Goal: Transaction & Acquisition: Book appointment/travel/reservation

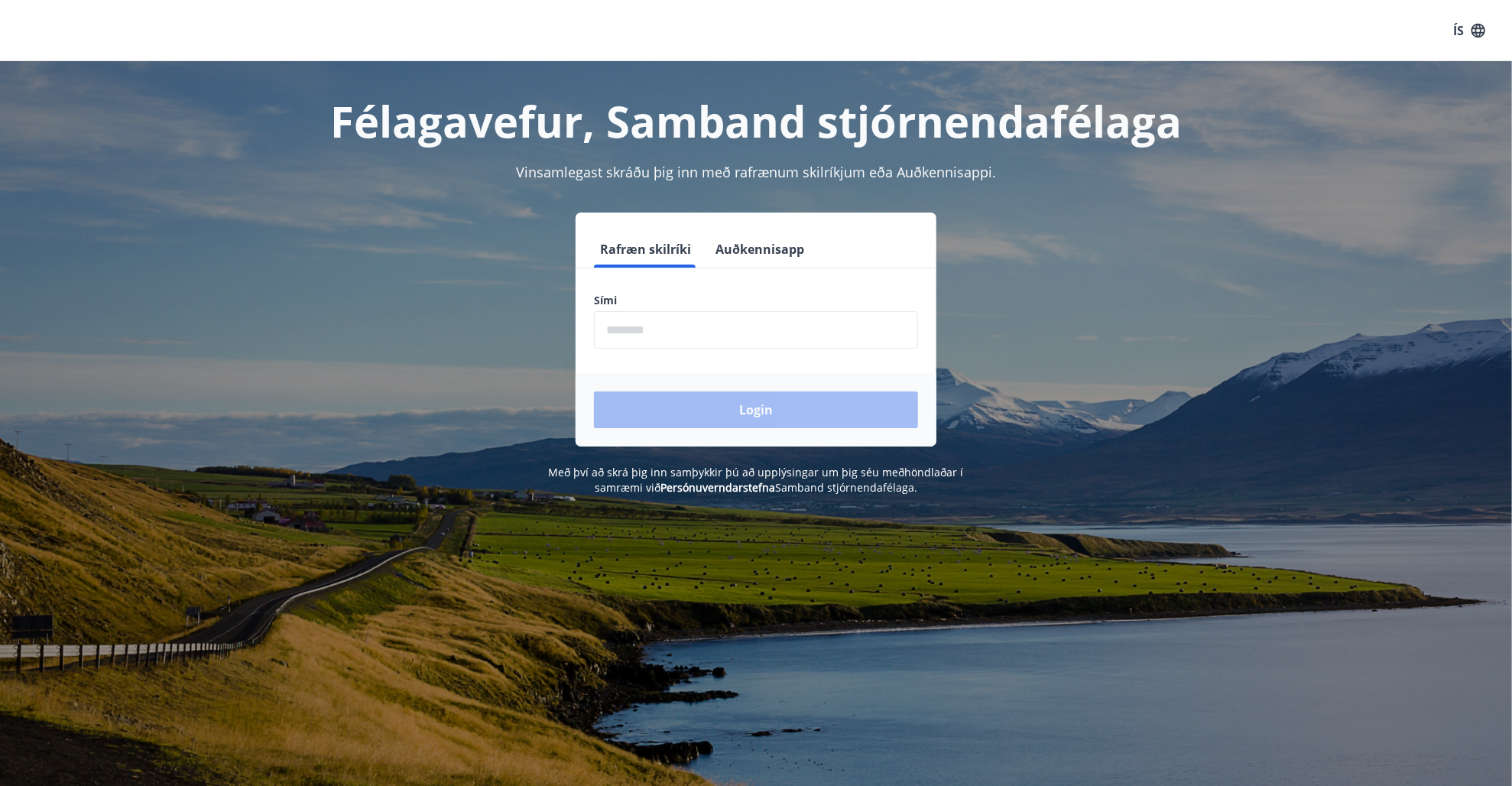
click at [726, 311] on input "phone" at bounding box center [756, 329] width 324 height 37
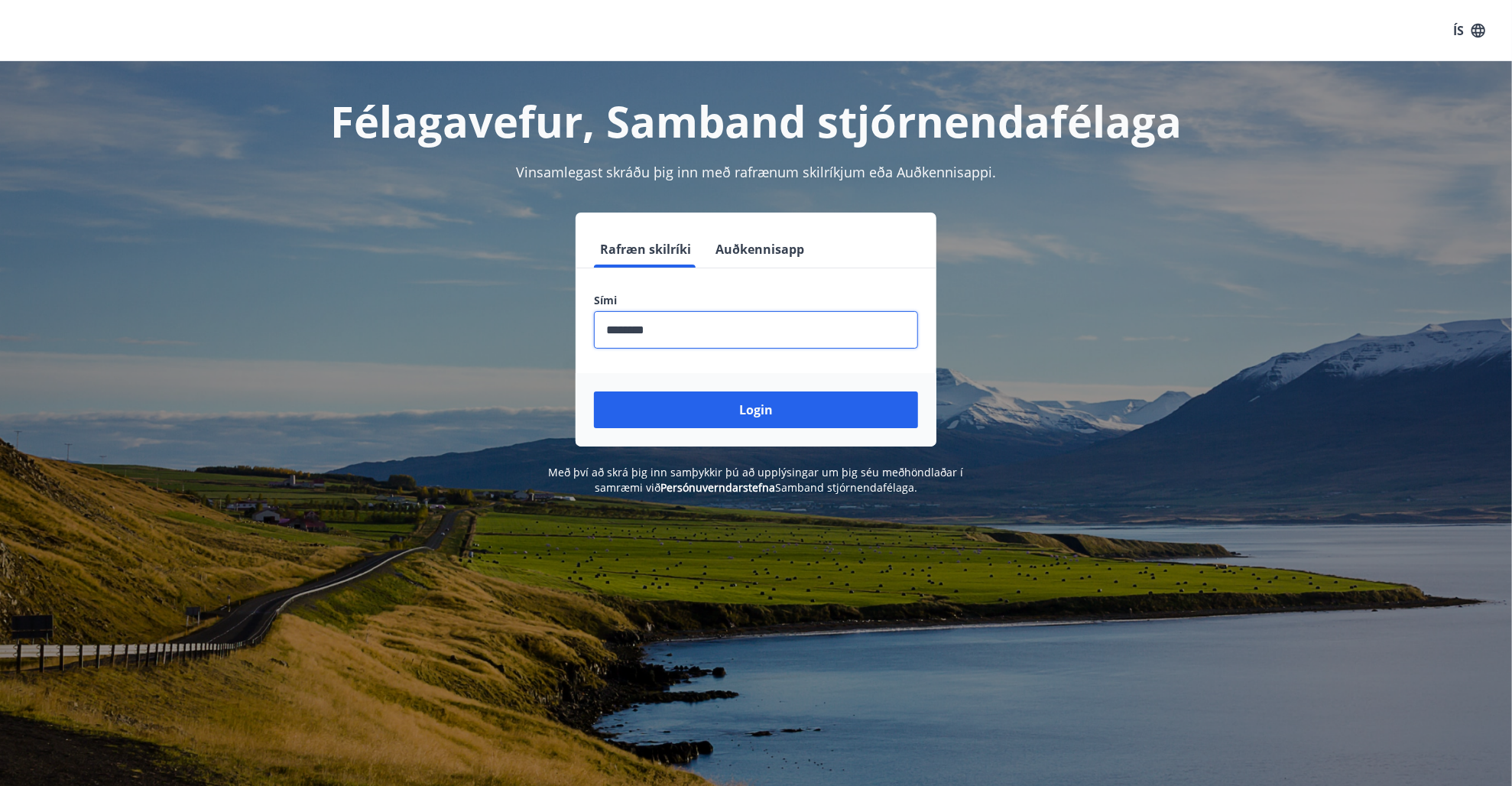
type input "********"
click at [594, 392] on button "Login" at bounding box center [756, 409] width 324 height 36
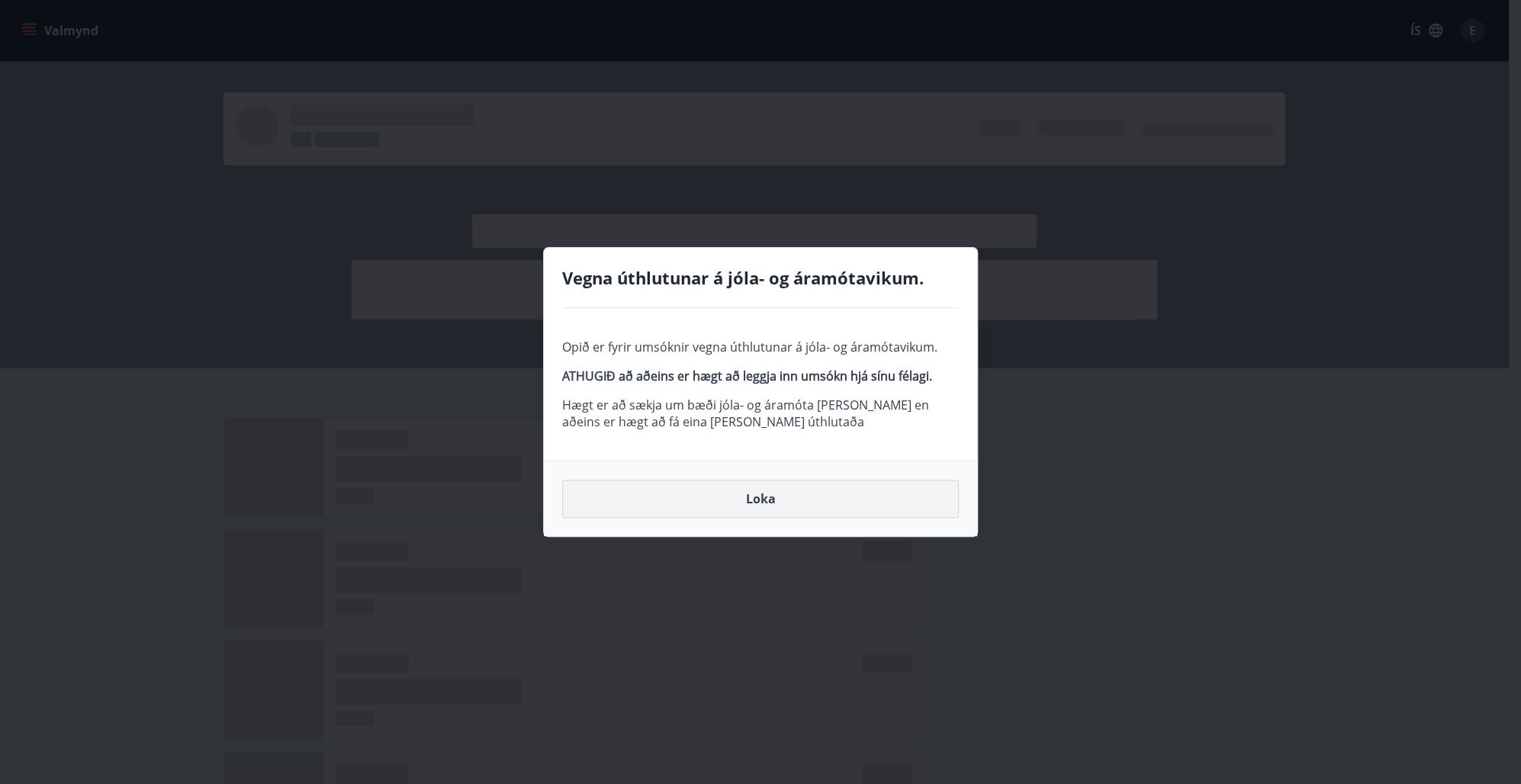
click at [771, 502] on button "Loka" at bounding box center [760, 498] width 396 height 38
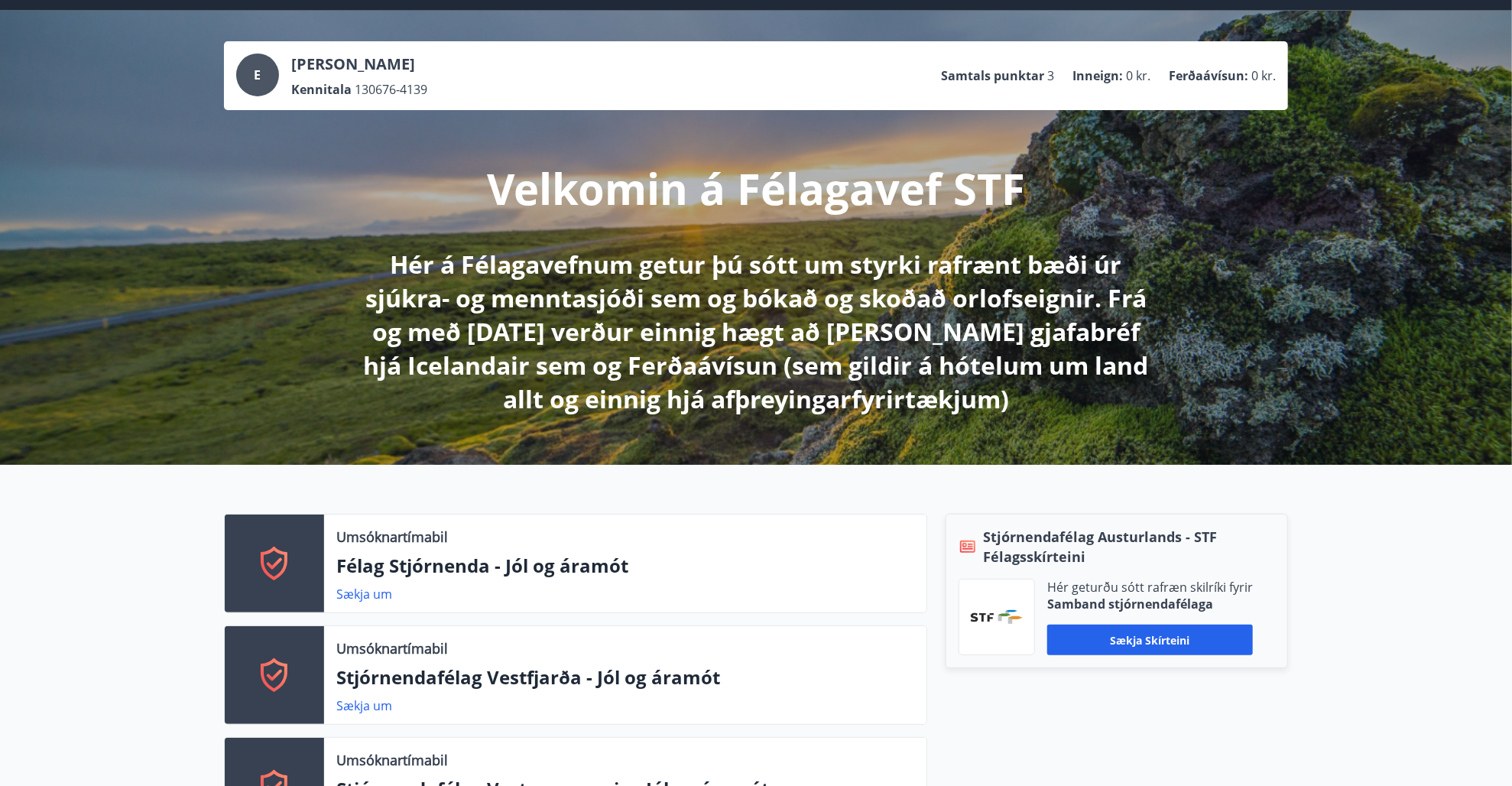
scroll to position [77, 0]
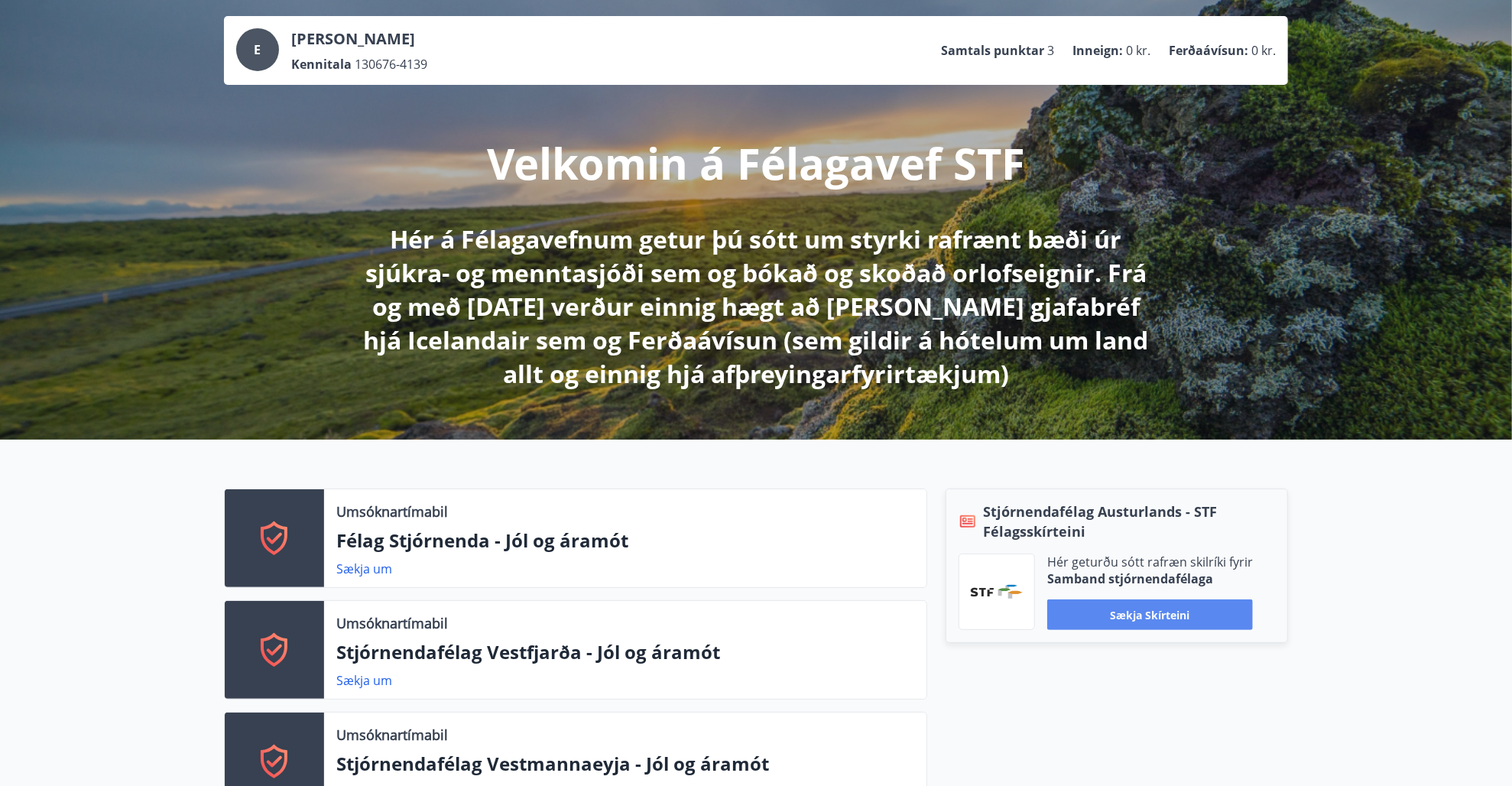
click at [1186, 605] on button "Sækja skírteini" at bounding box center [1150, 614] width 206 height 30
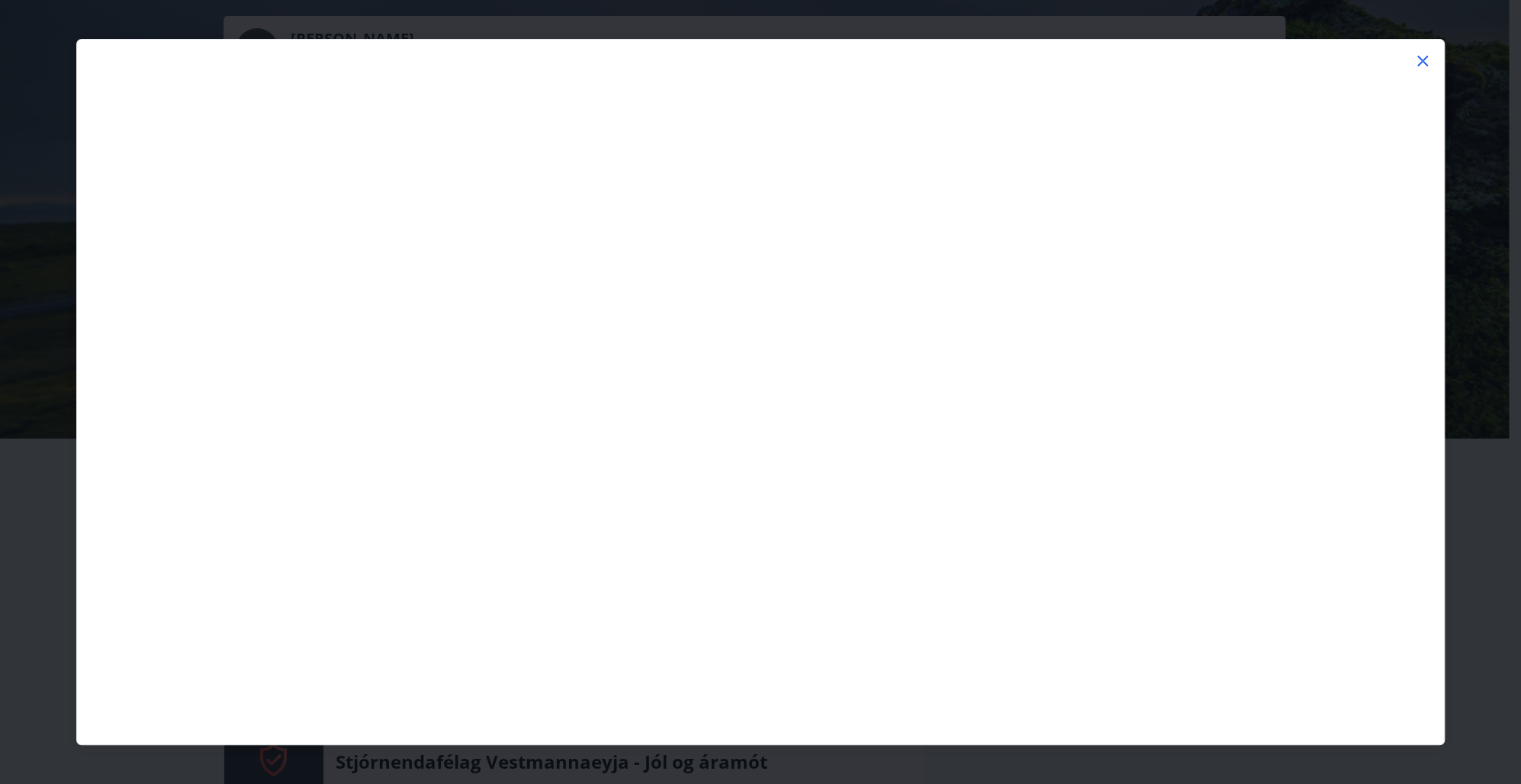
click at [1413, 49] on div at bounding box center [760, 49] width 1367 height 19
click at [1426, 54] on icon at bounding box center [1422, 60] width 19 height 19
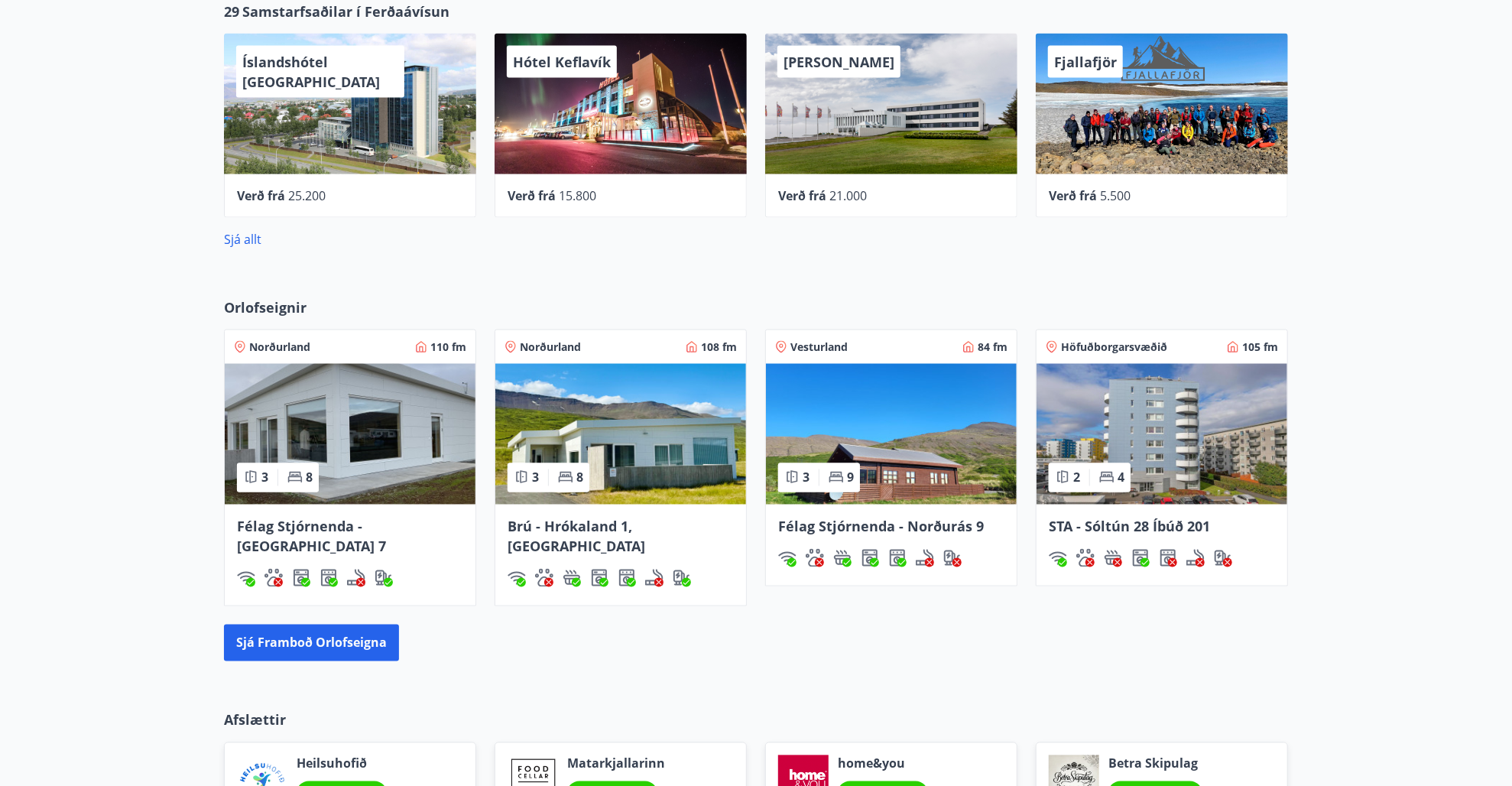
scroll to position [1528, 0]
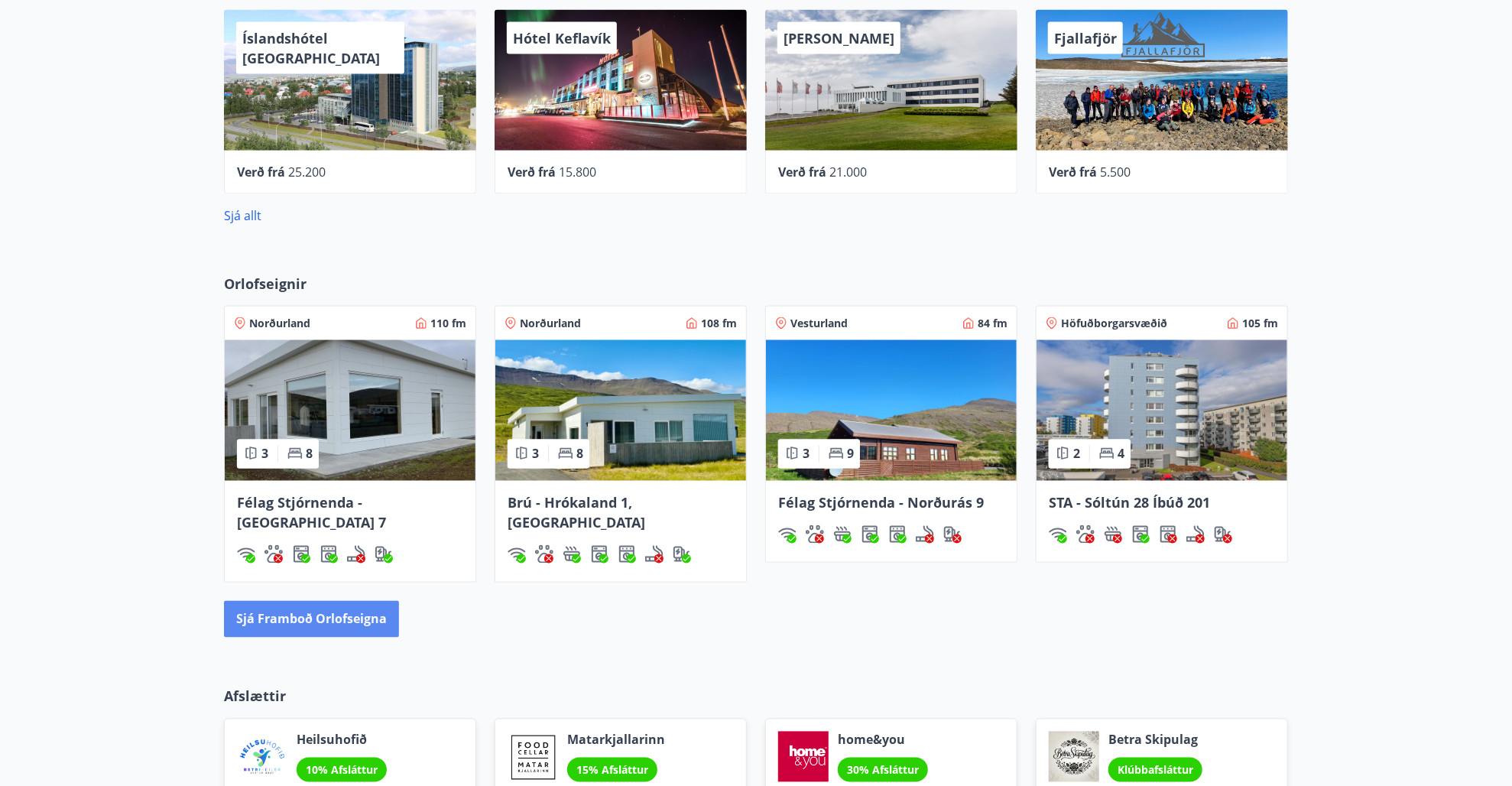
click at [306, 604] on button "Sjá framboð orlofseigna" at bounding box center [312, 619] width 175 height 36
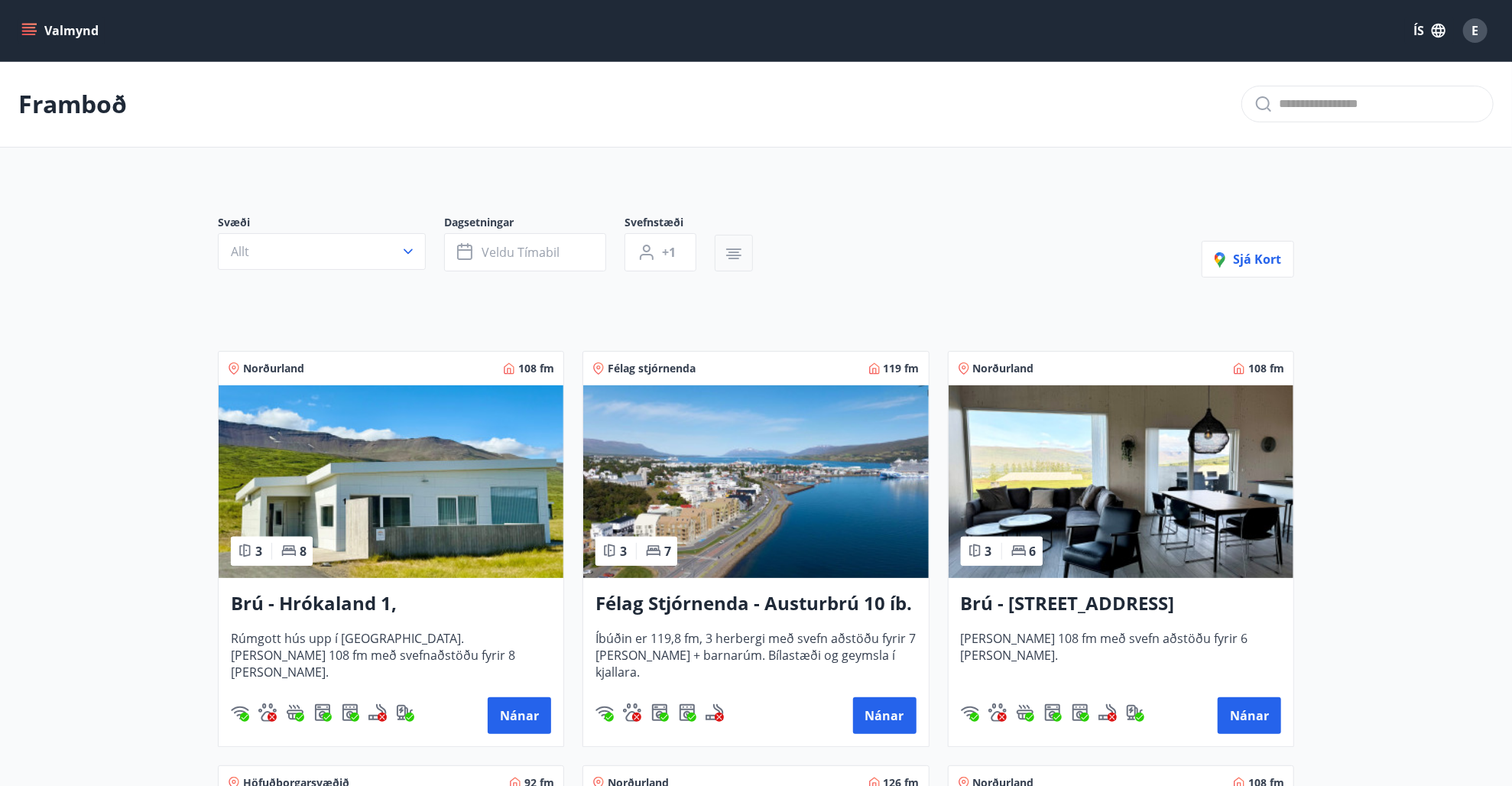
click at [734, 256] on icon "button" at bounding box center [734, 254] width 19 height 19
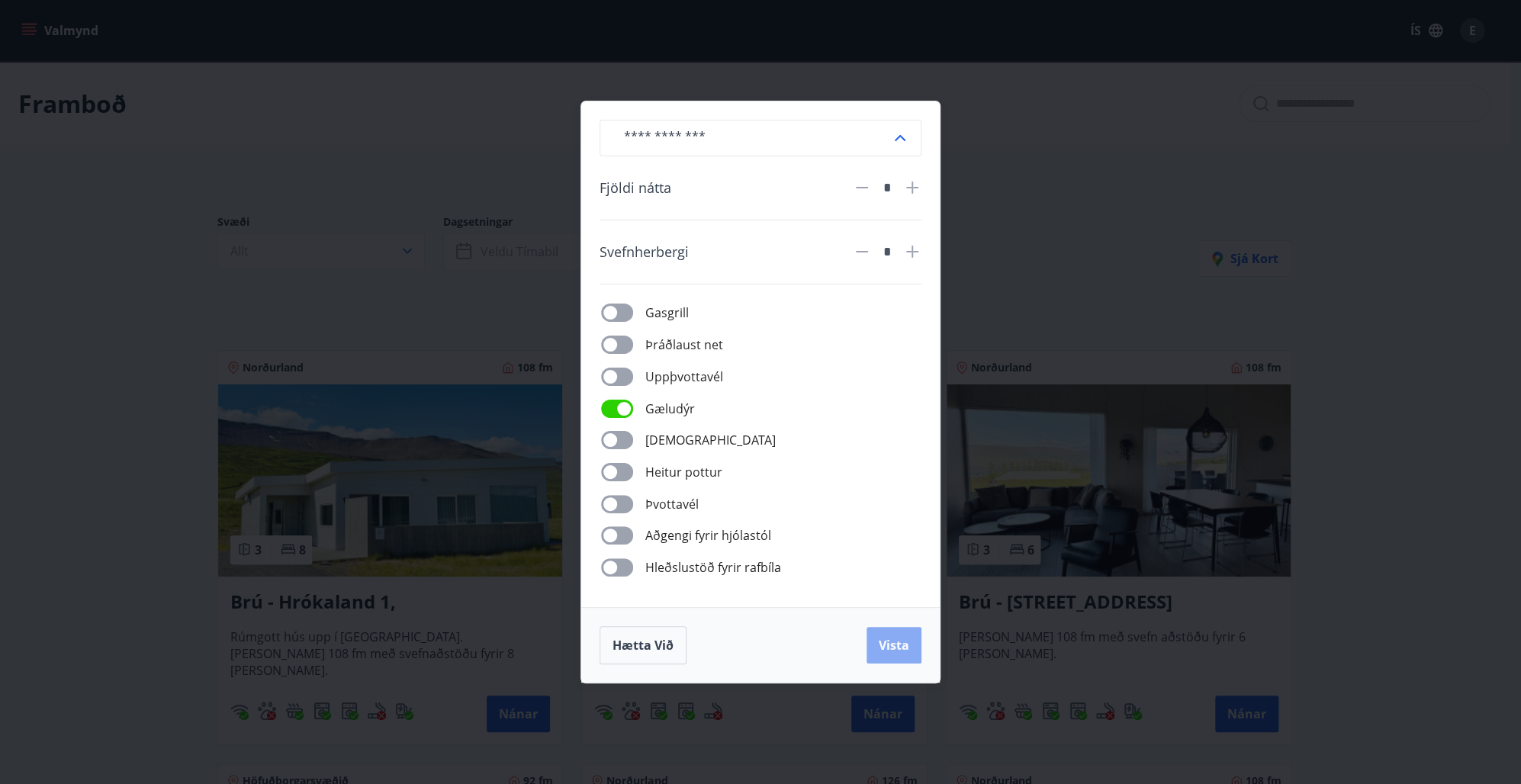
click at [893, 634] on button "Vista" at bounding box center [894, 645] width 55 height 36
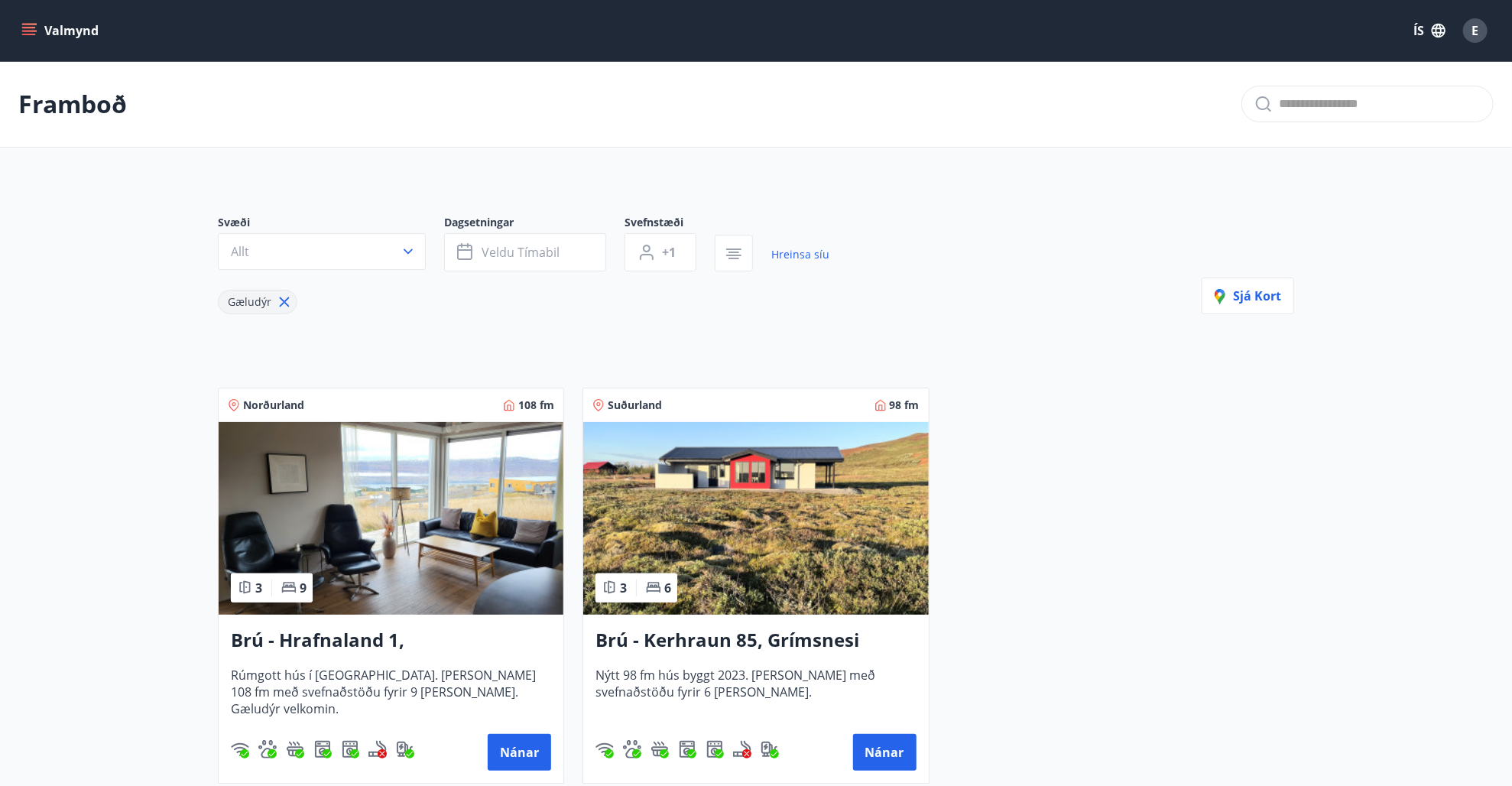
scroll to position [153, 0]
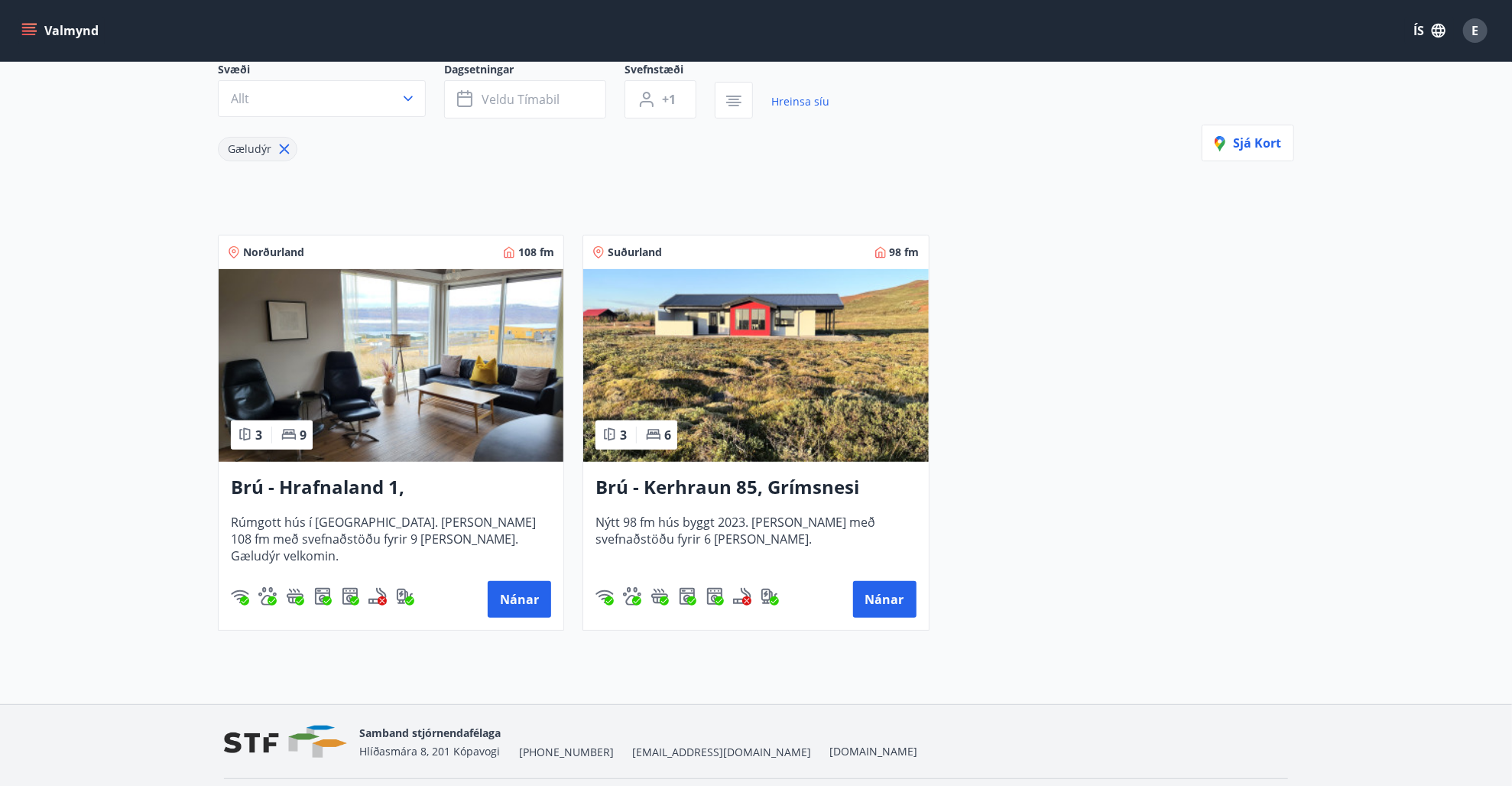
click at [445, 536] on span "Rúmgott hús í [GEOGRAPHIC_DATA]. [PERSON_NAME] 108 fm með svefnaðstöðu fyrir 9 …" at bounding box center [391, 539] width 321 height 51
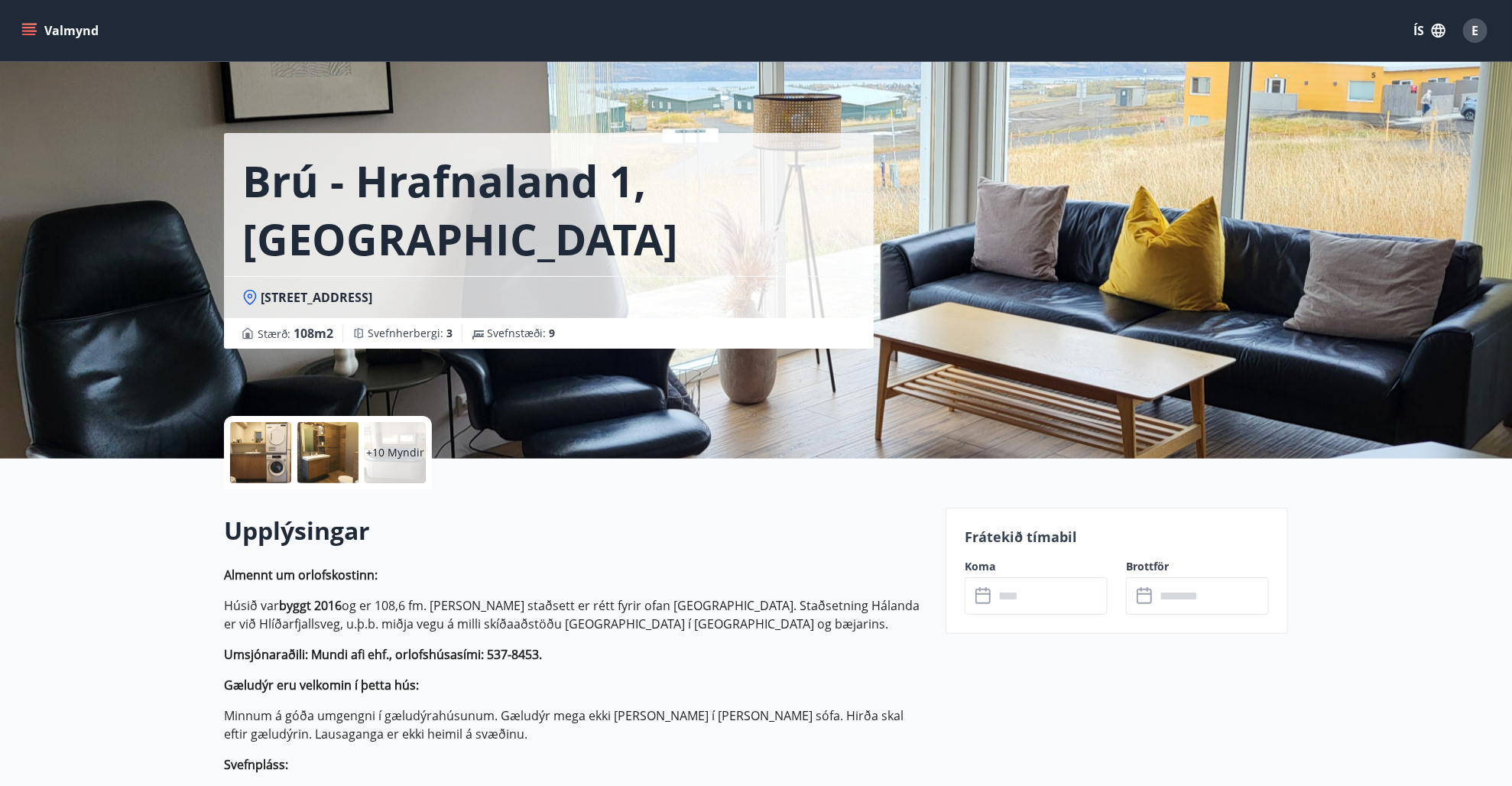
click at [71, 34] on button "Valmynd" at bounding box center [61, 30] width 86 height 28
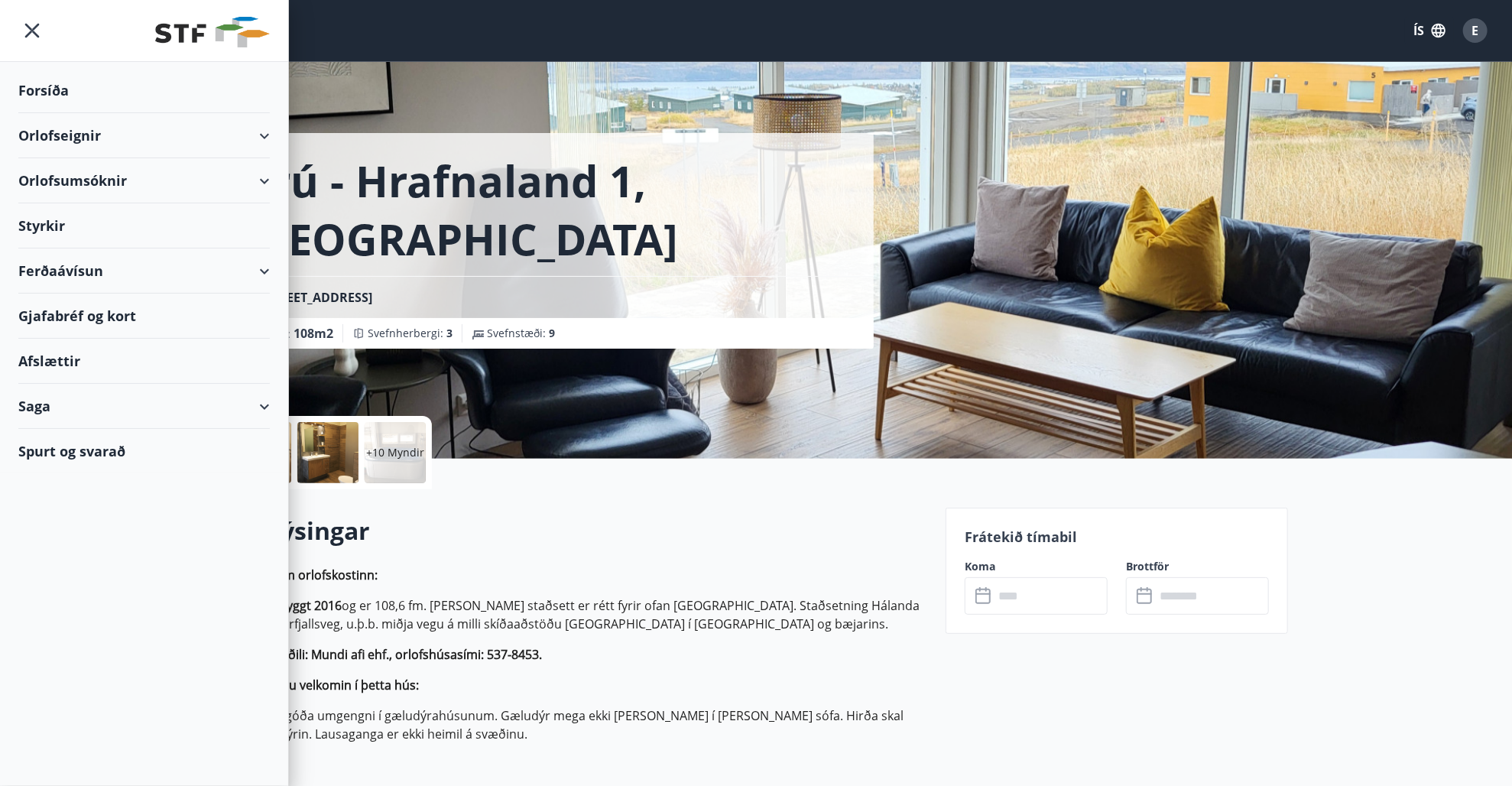
click at [75, 142] on div "Orlofseignir" at bounding box center [144, 135] width 251 height 45
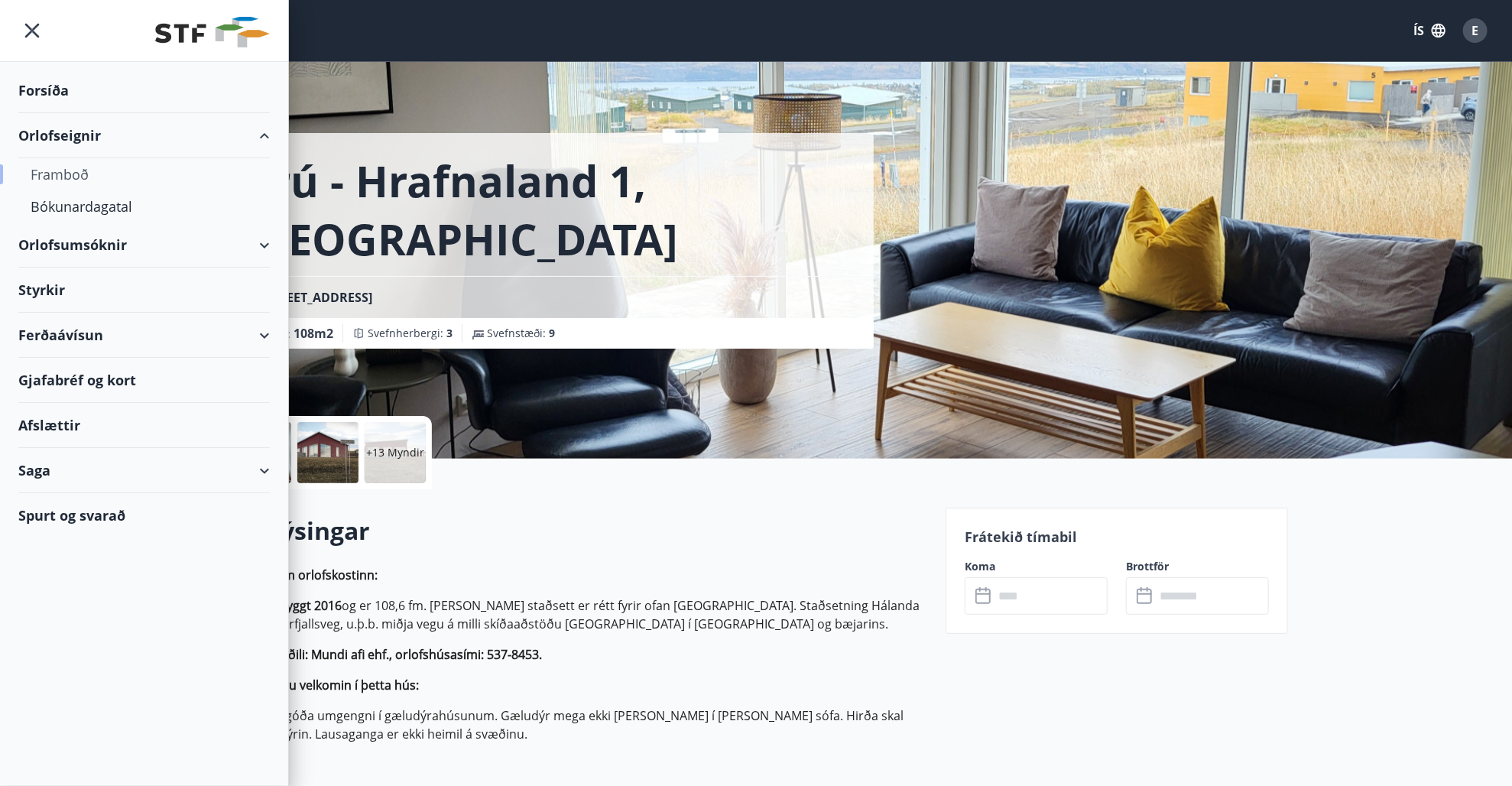
click at [70, 176] on div "Framboð" at bounding box center [143, 174] width 227 height 32
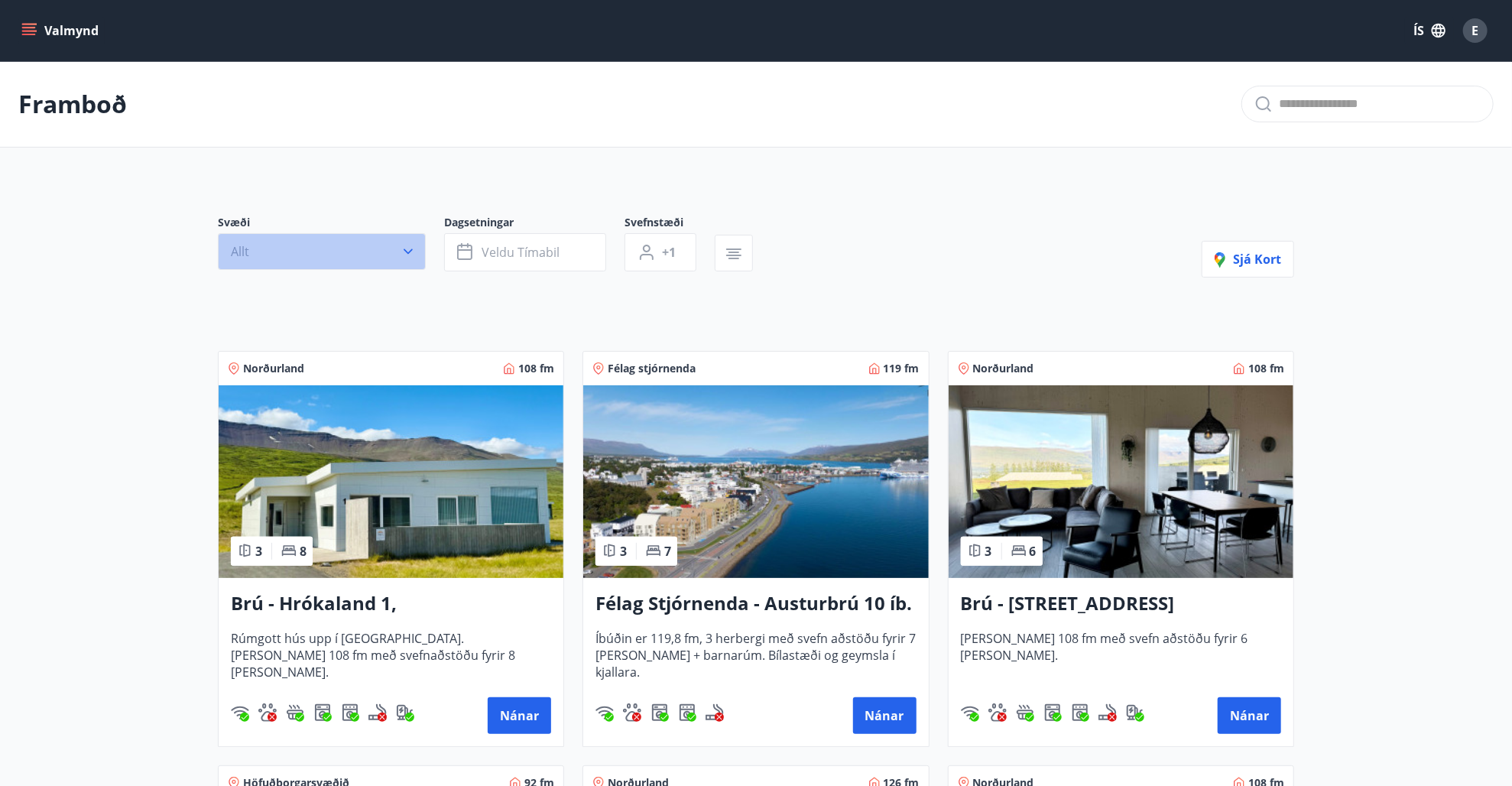
click at [403, 260] on button "Allt" at bounding box center [322, 251] width 208 height 36
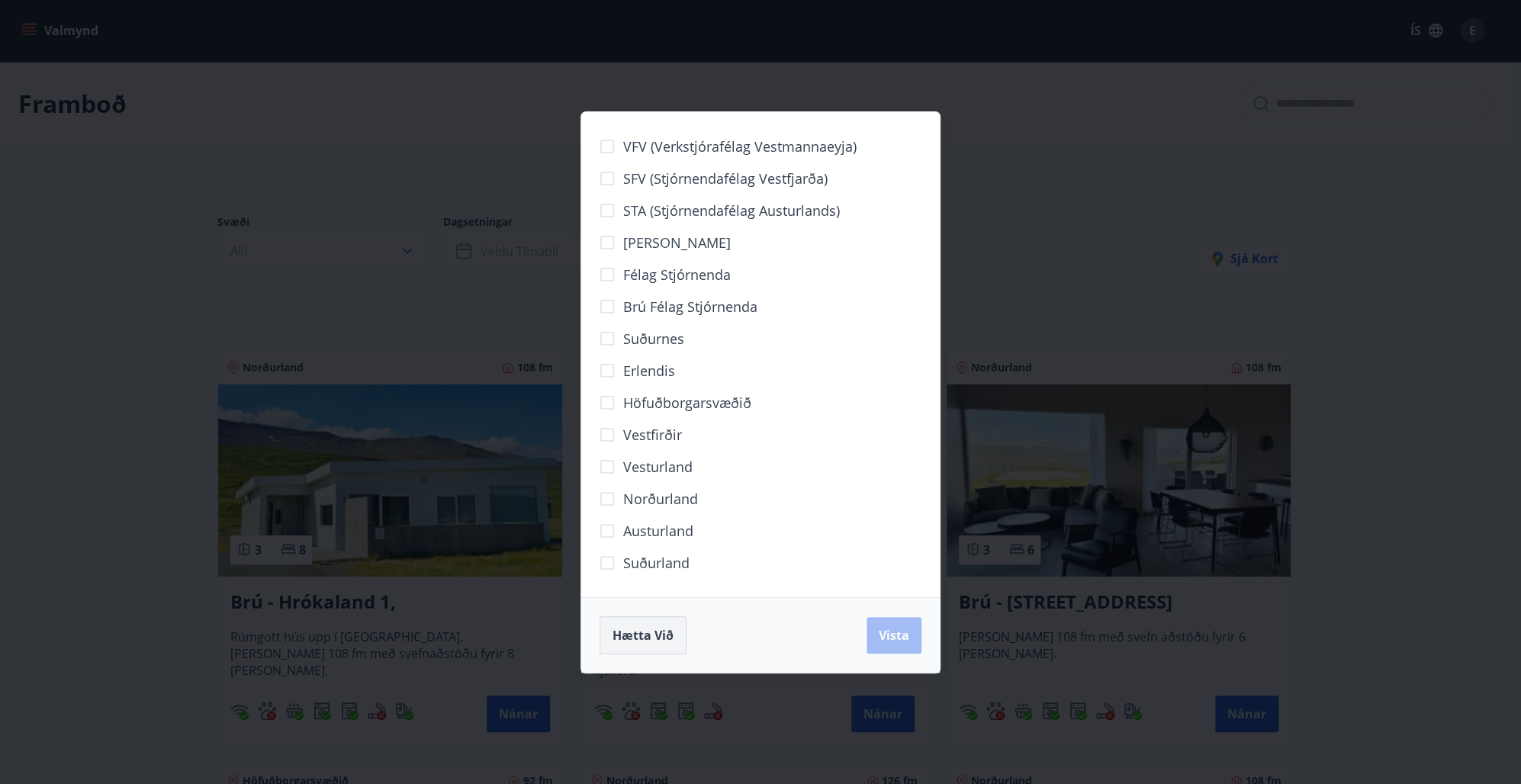
click at [673, 630] on button "Hætta við" at bounding box center [643, 635] width 87 height 38
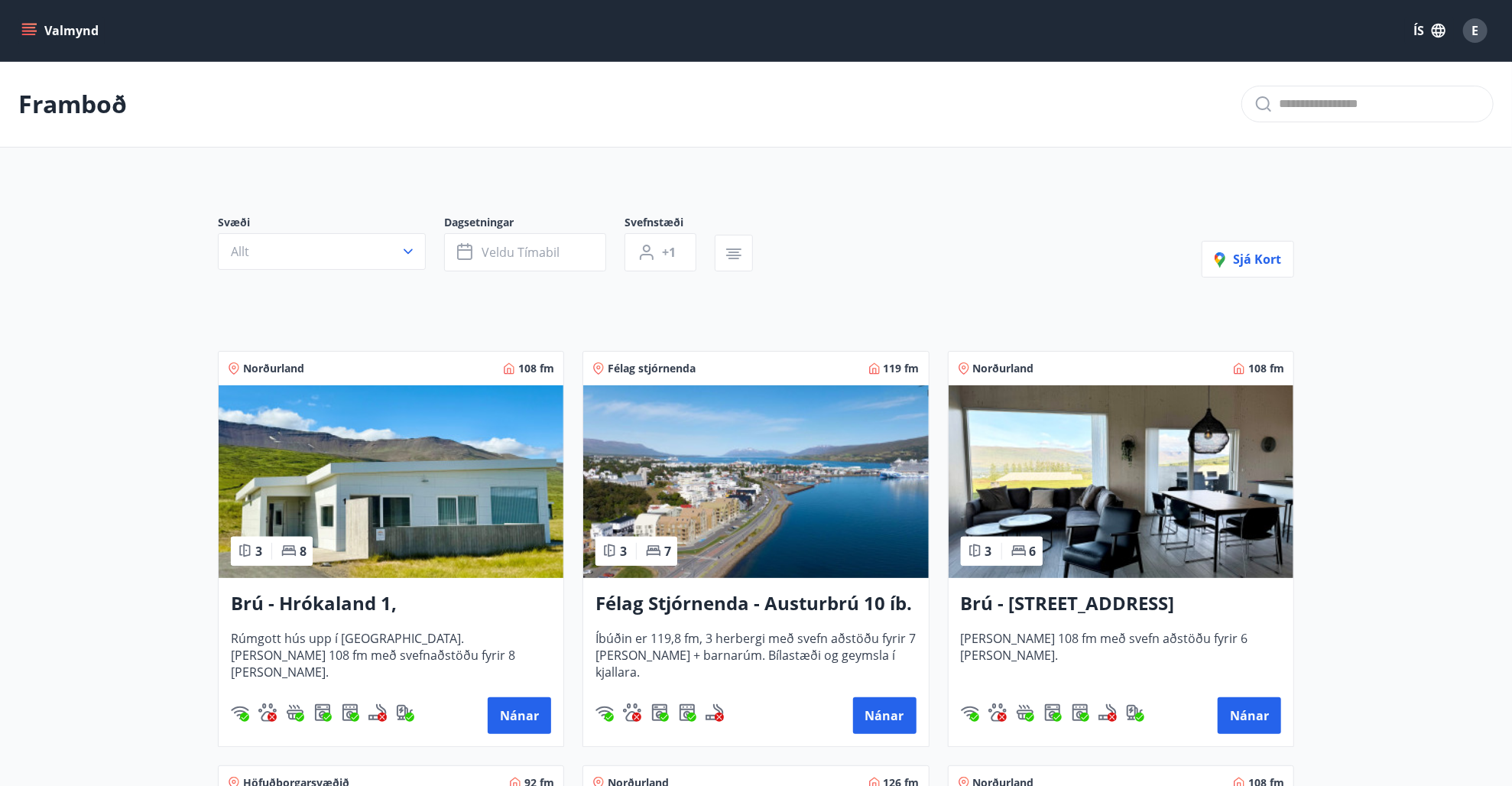
click at [740, 253] on icon "button" at bounding box center [734, 254] width 19 height 19
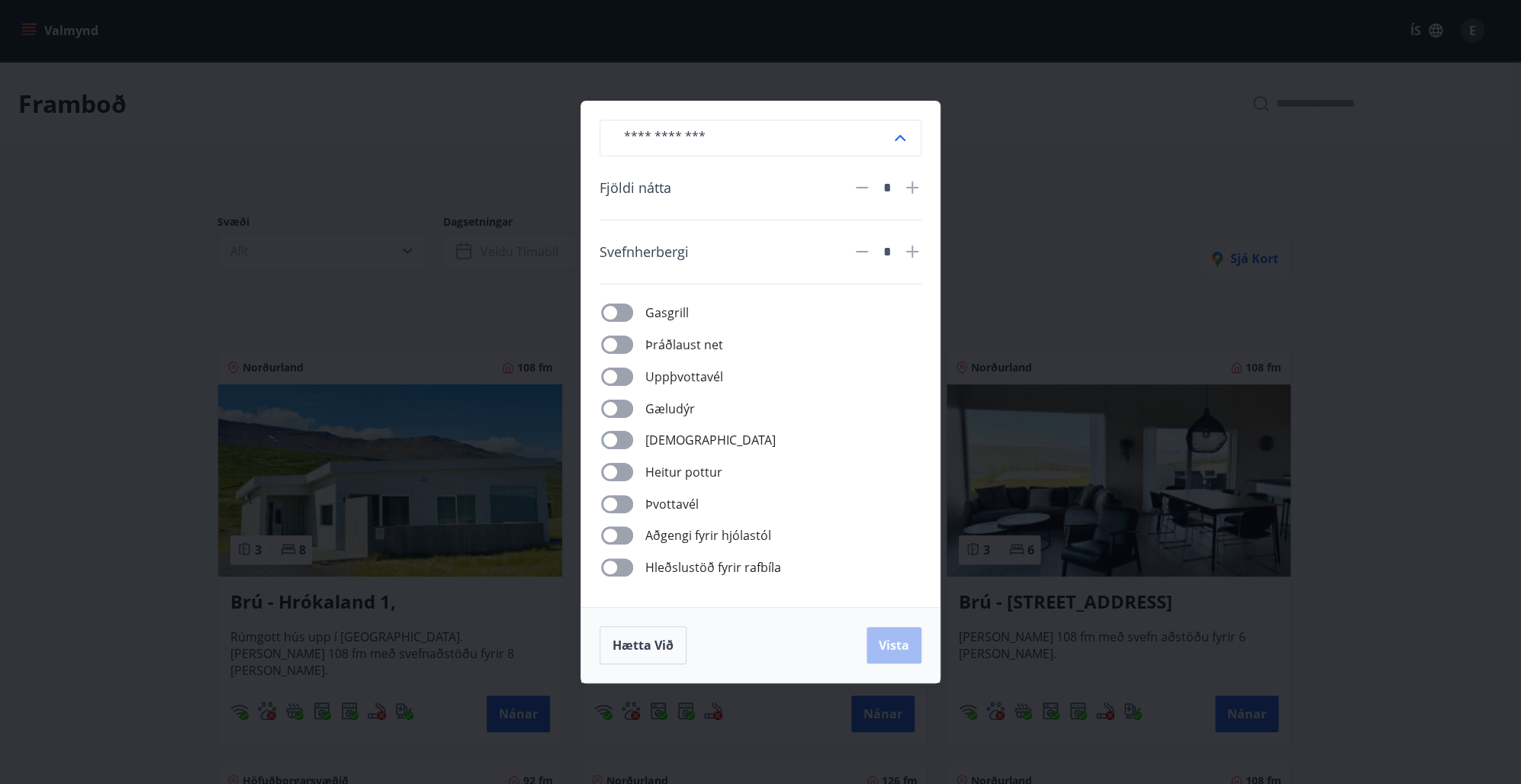
click at [660, 413] on span "Gæludýr" at bounding box center [670, 408] width 50 height 19
click at [904, 641] on span "Vista" at bounding box center [894, 645] width 30 height 17
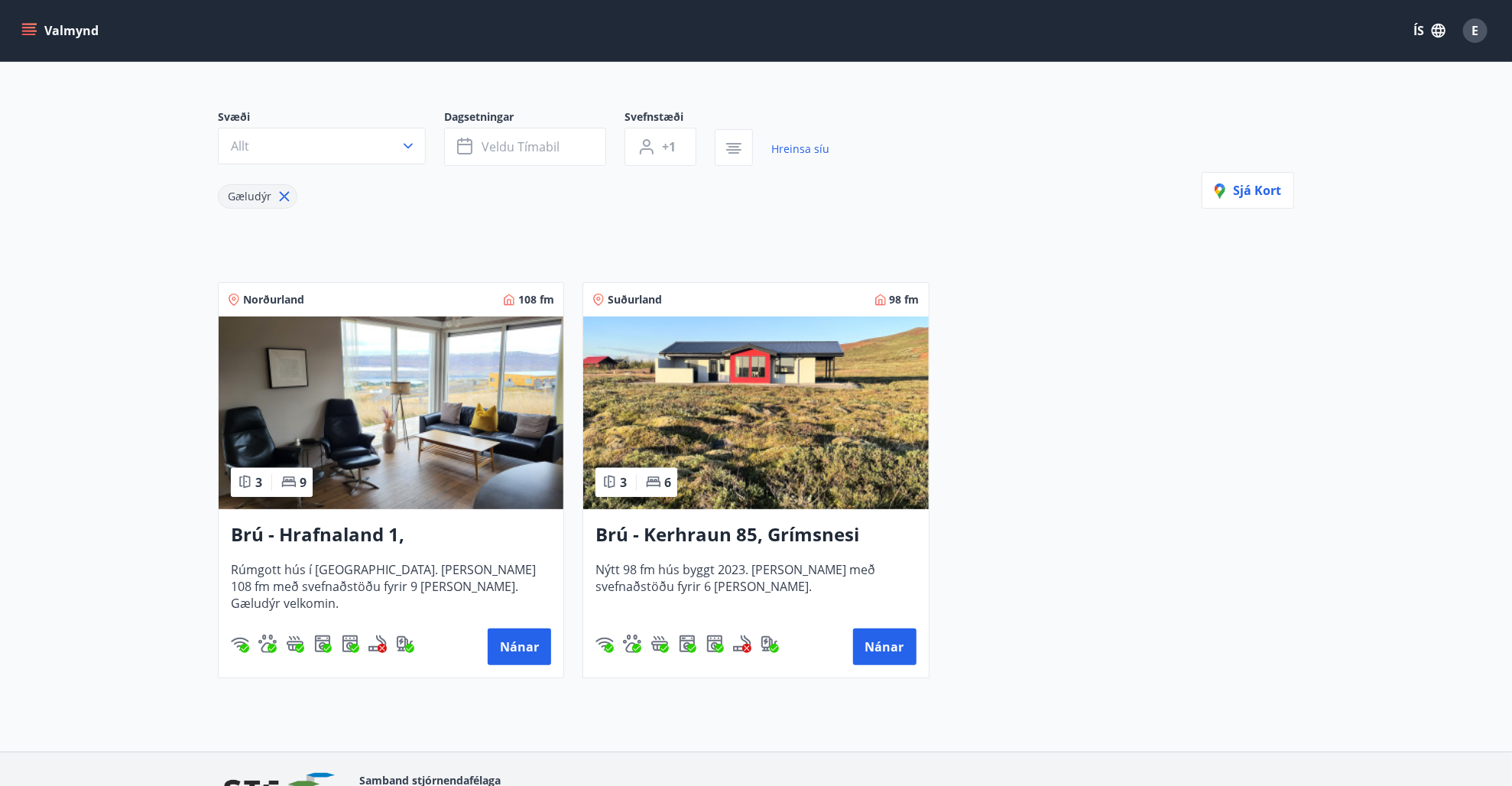
scroll to position [199, 0]
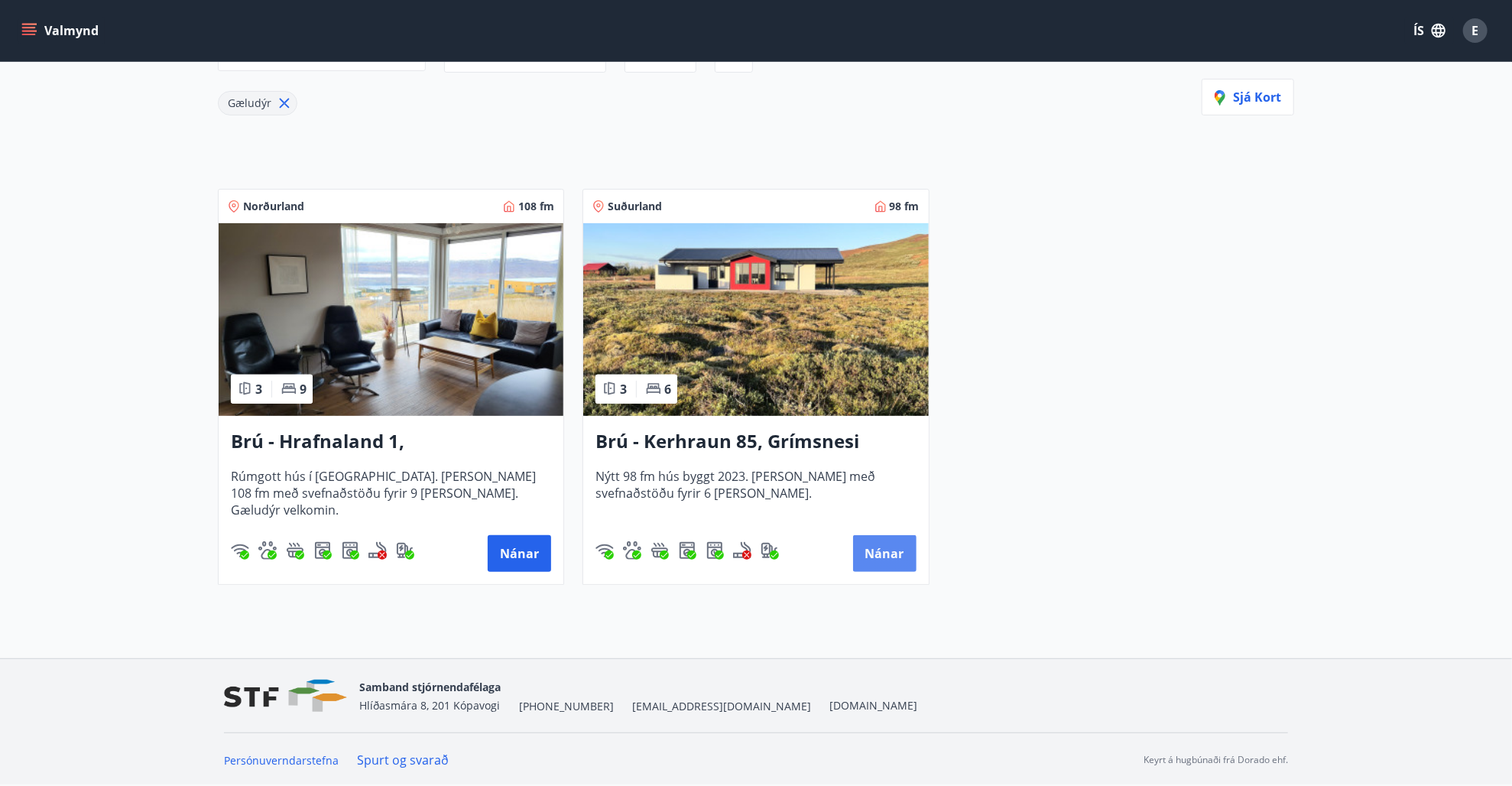
click at [856, 547] on button "Nánar" at bounding box center [884, 553] width 63 height 36
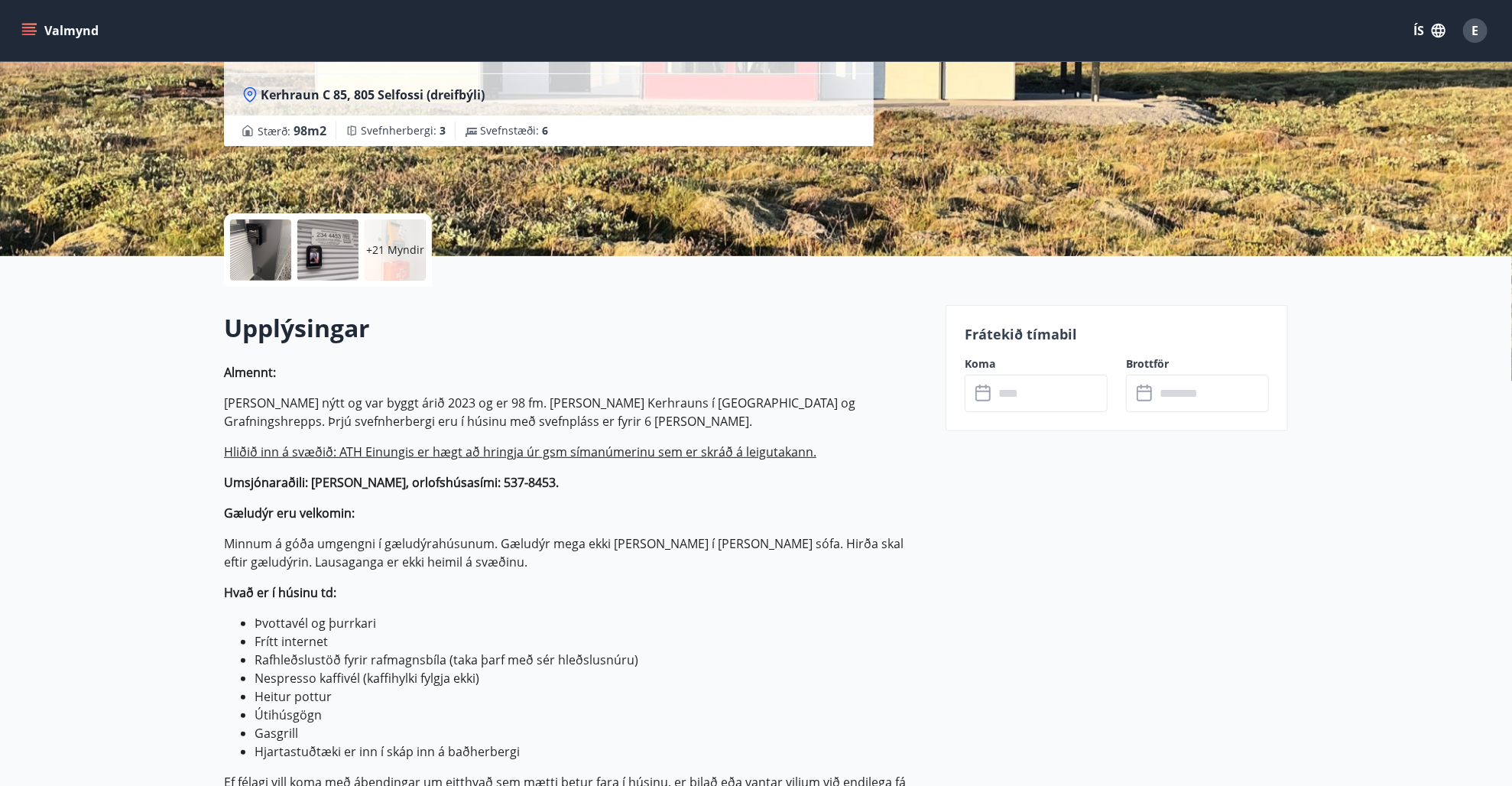
scroll to position [305, 0]
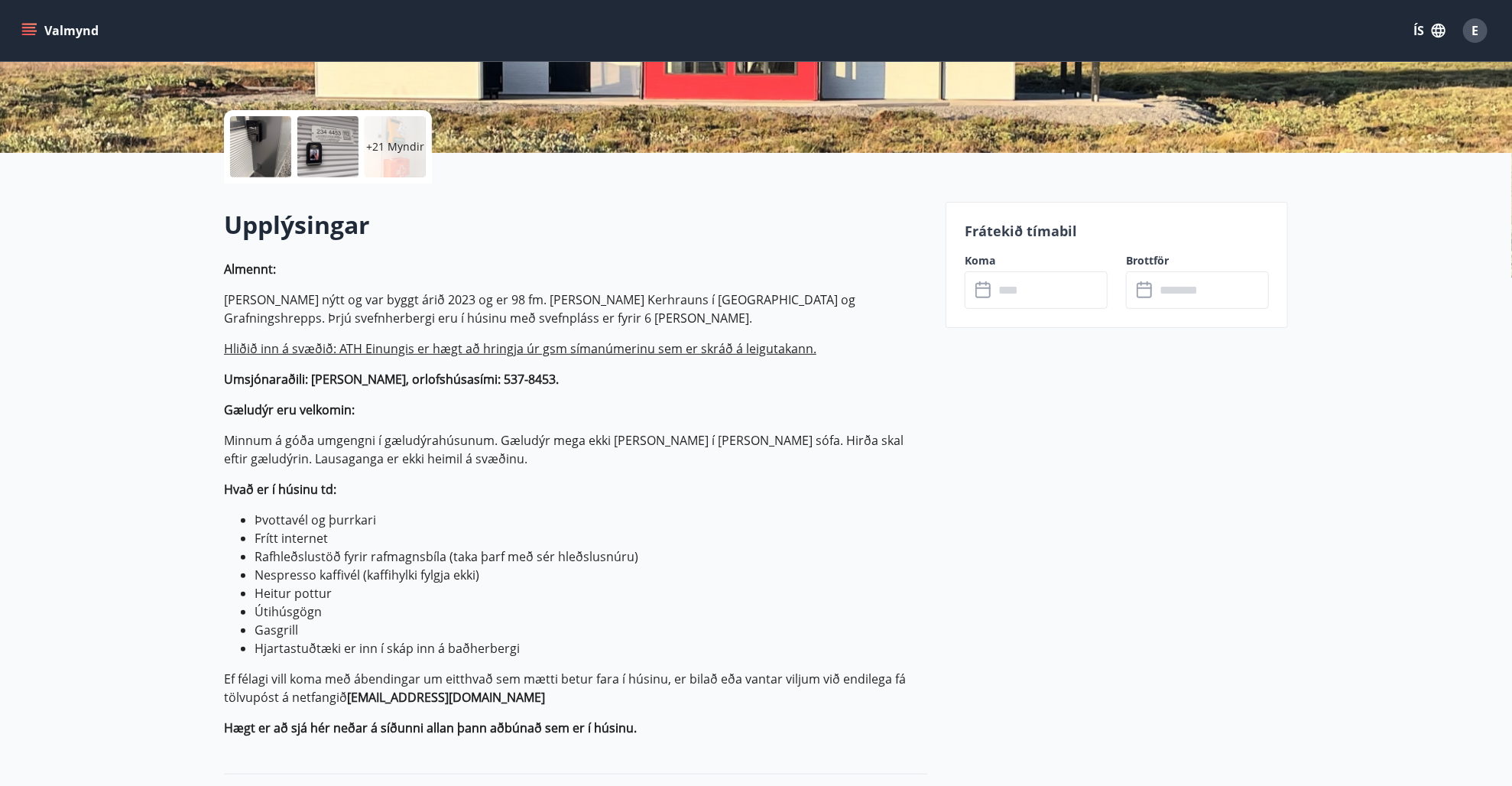
click at [264, 160] on div at bounding box center [260, 147] width 61 height 61
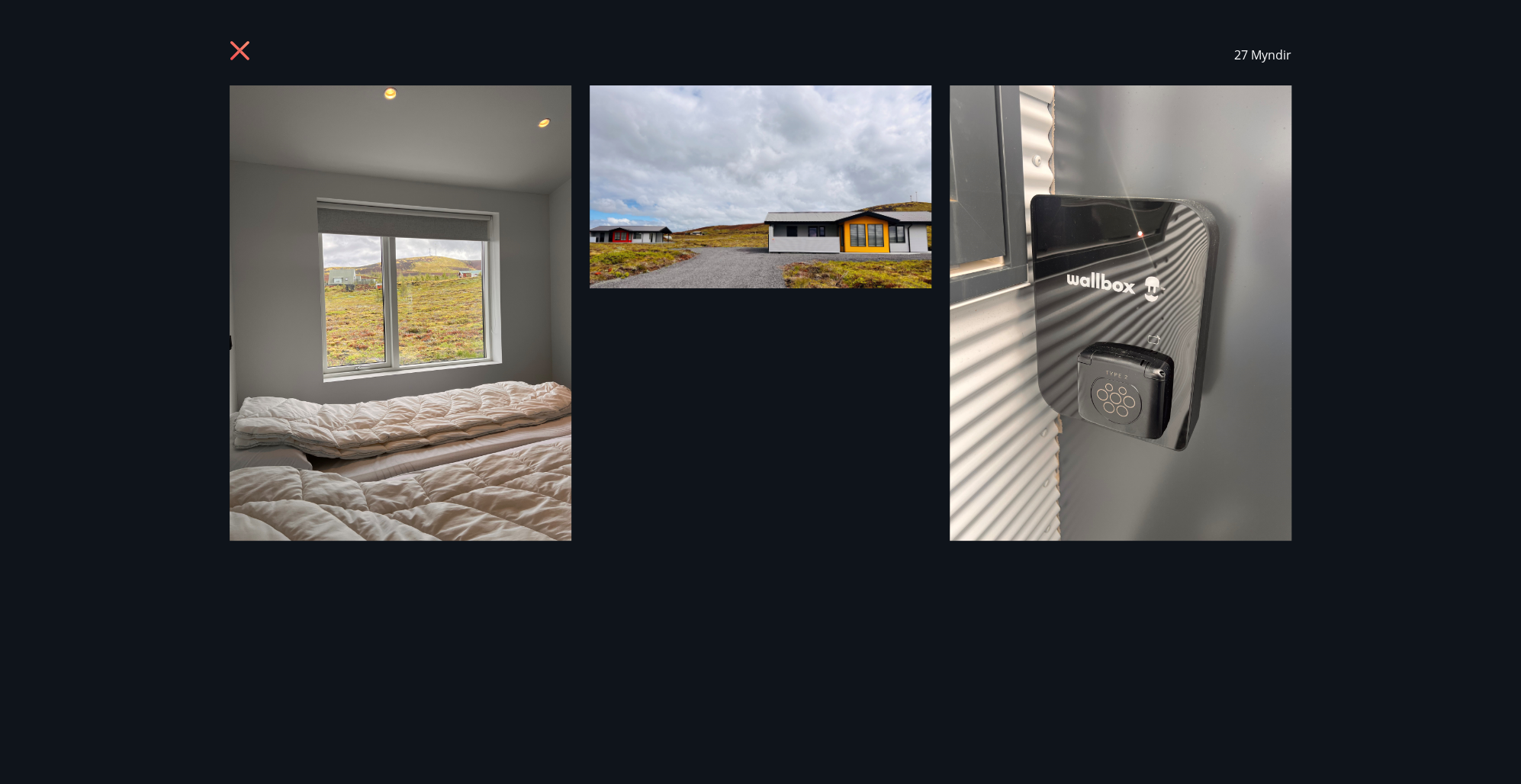
click at [238, 49] on icon at bounding box center [239, 50] width 19 height 19
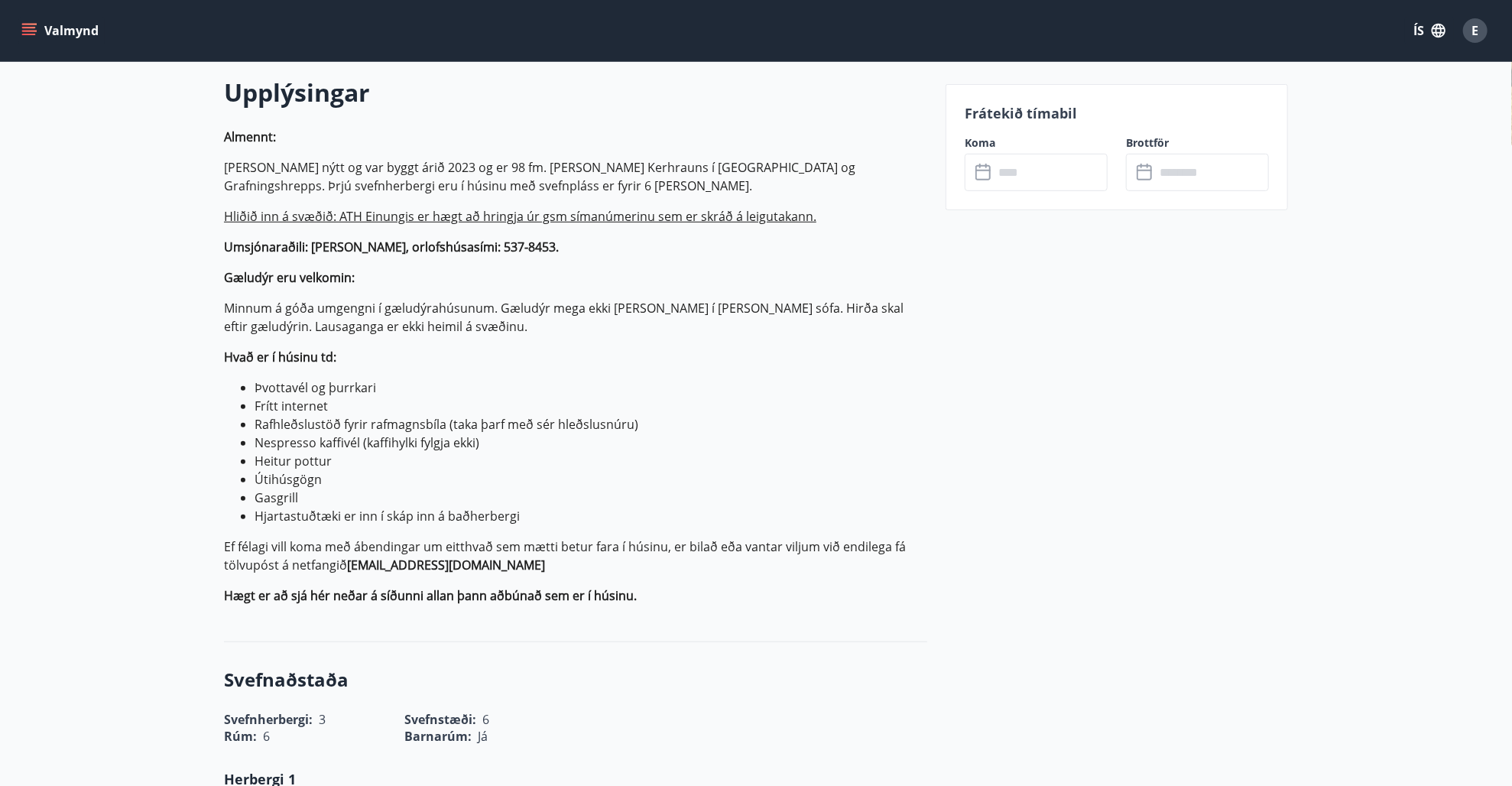
scroll to position [382, 0]
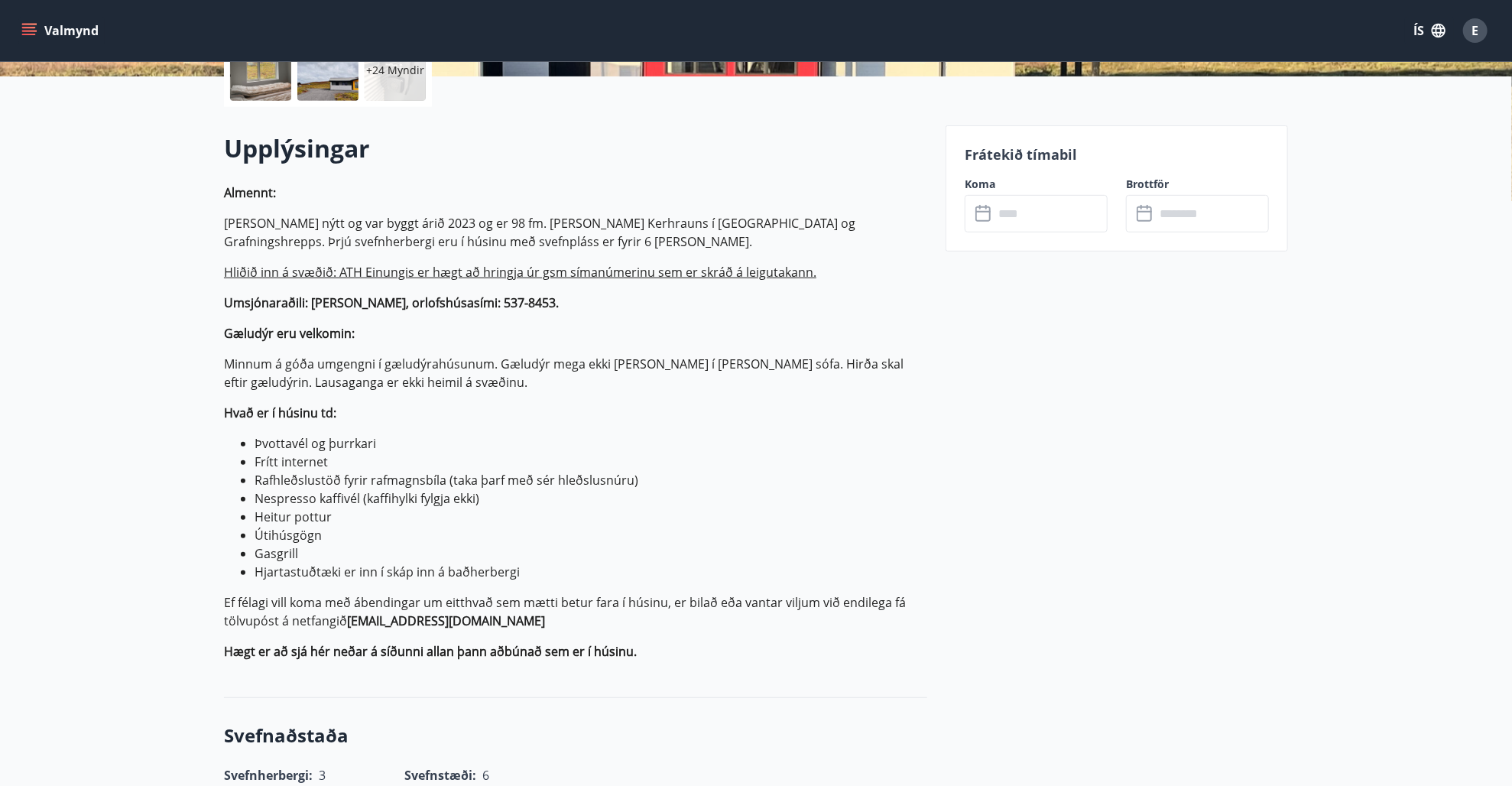
click at [362, 202] on p "Almennt: [PERSON_NAME] nýtt og var byggt árið 2023 og er 98 fm. [PERSON_NAME] K…" at bounding box center [576, 422] width 703 height 477
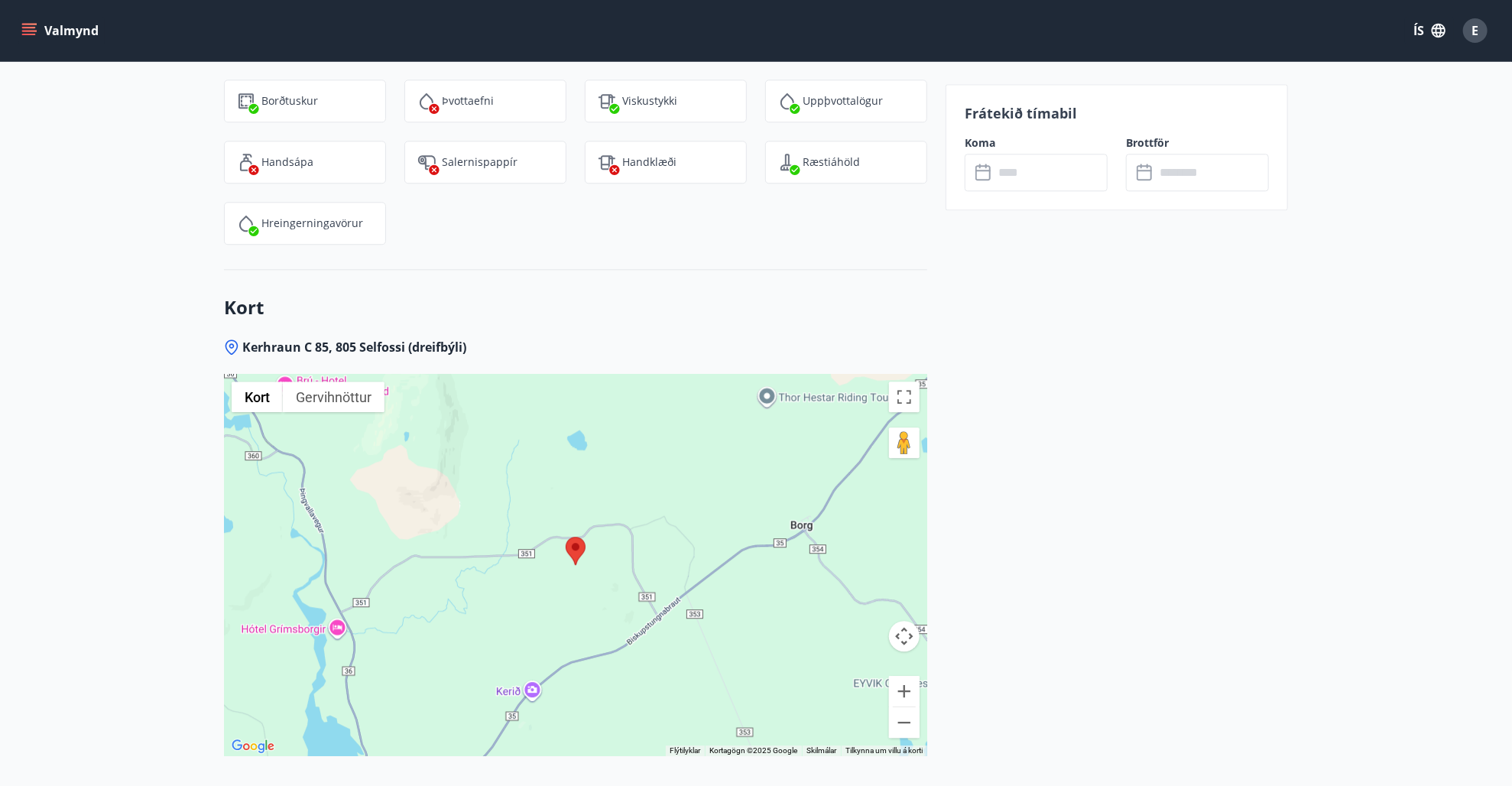
scroll to position [2595, 0]
